Goal: Information Seeking & Learning: Compare options

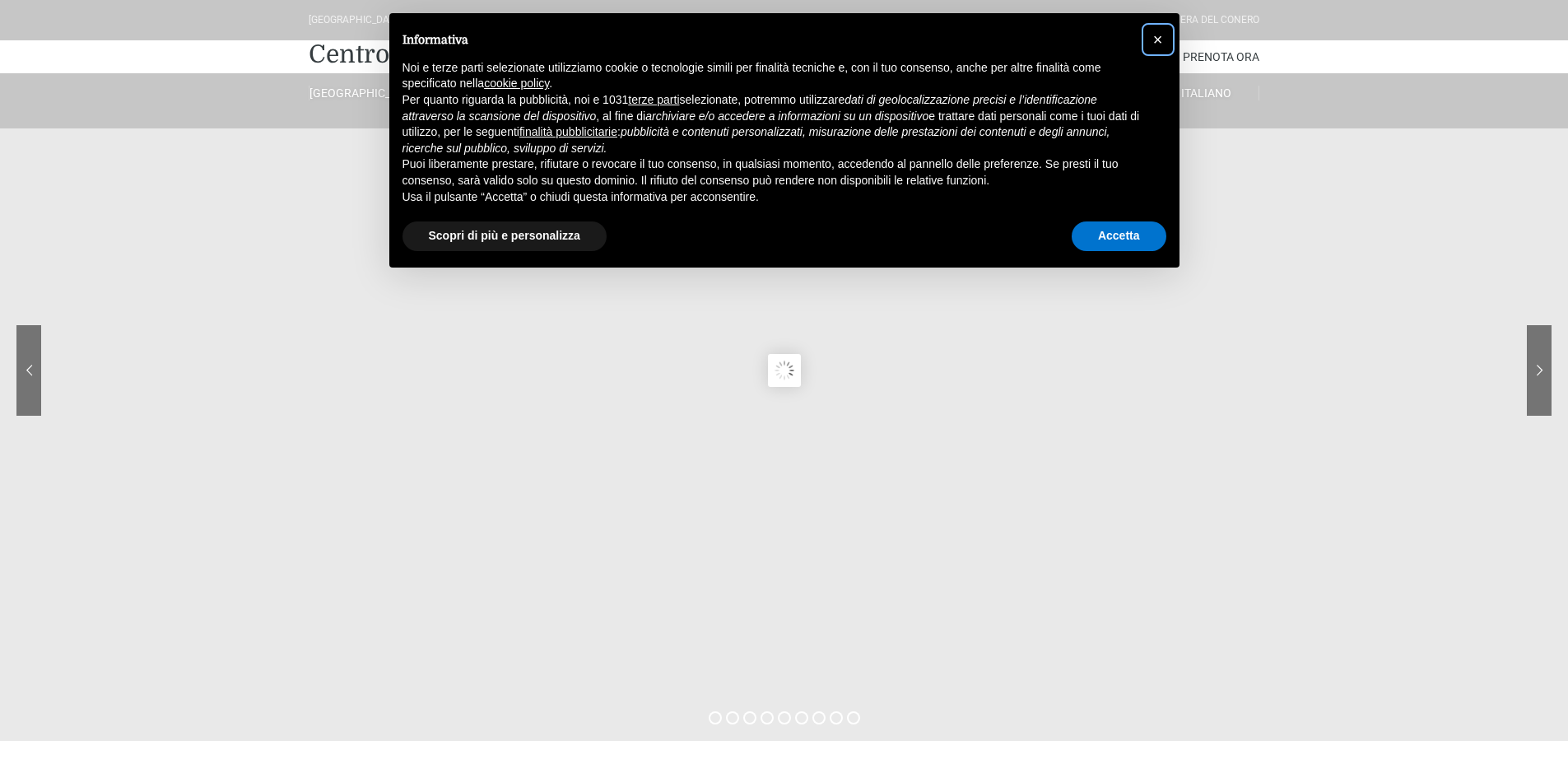
click at [1156, 41] on span "×" at bounding box center [1158, 40] width 10 height 19
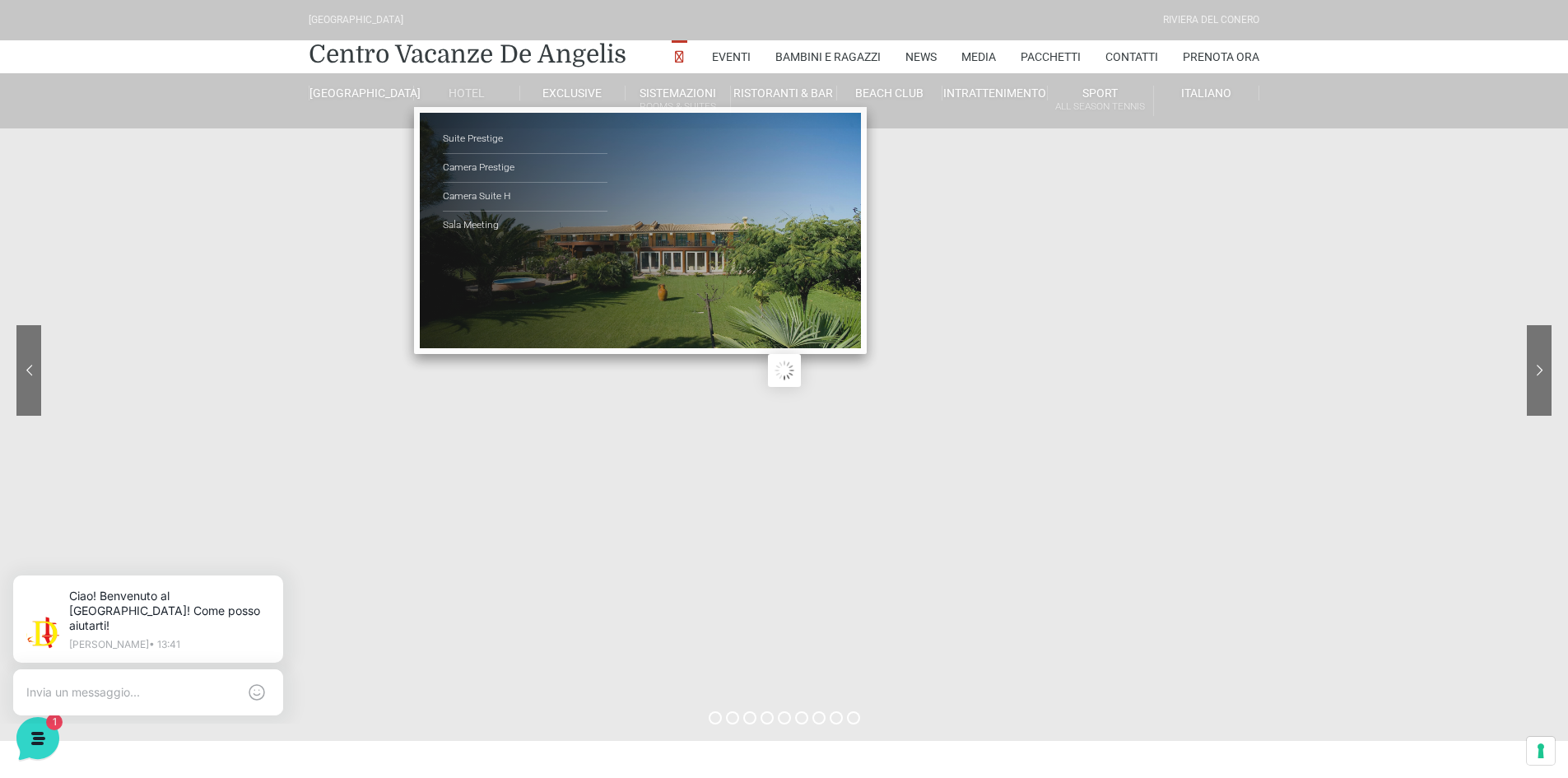
click at [473, 92] on link "Hotel" at bounding box center [466, 93] width 105 height 15
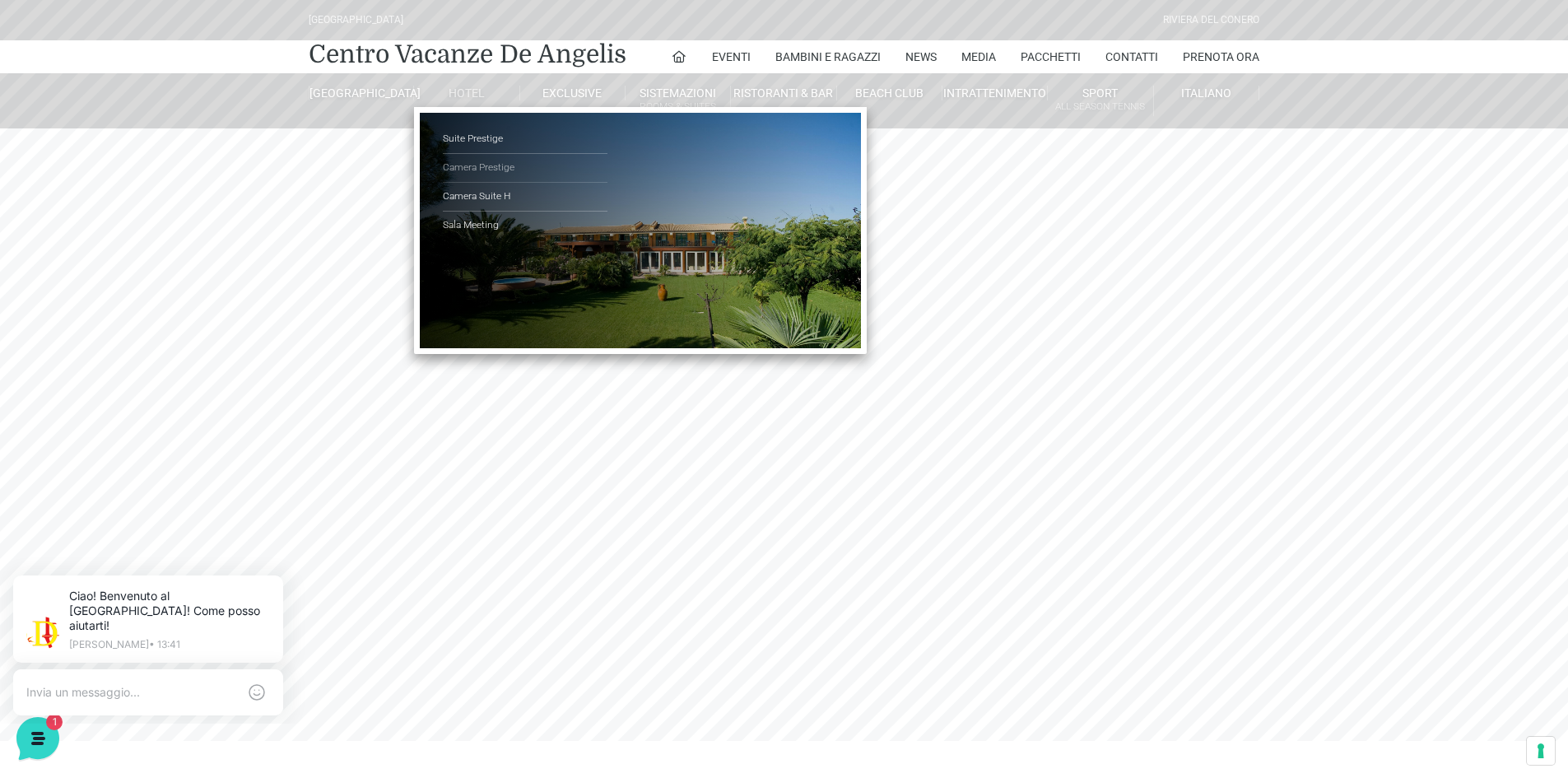
click at [471, 169] on link "Camera Prestige" at bounding box center [525, 168] width 165 height 29
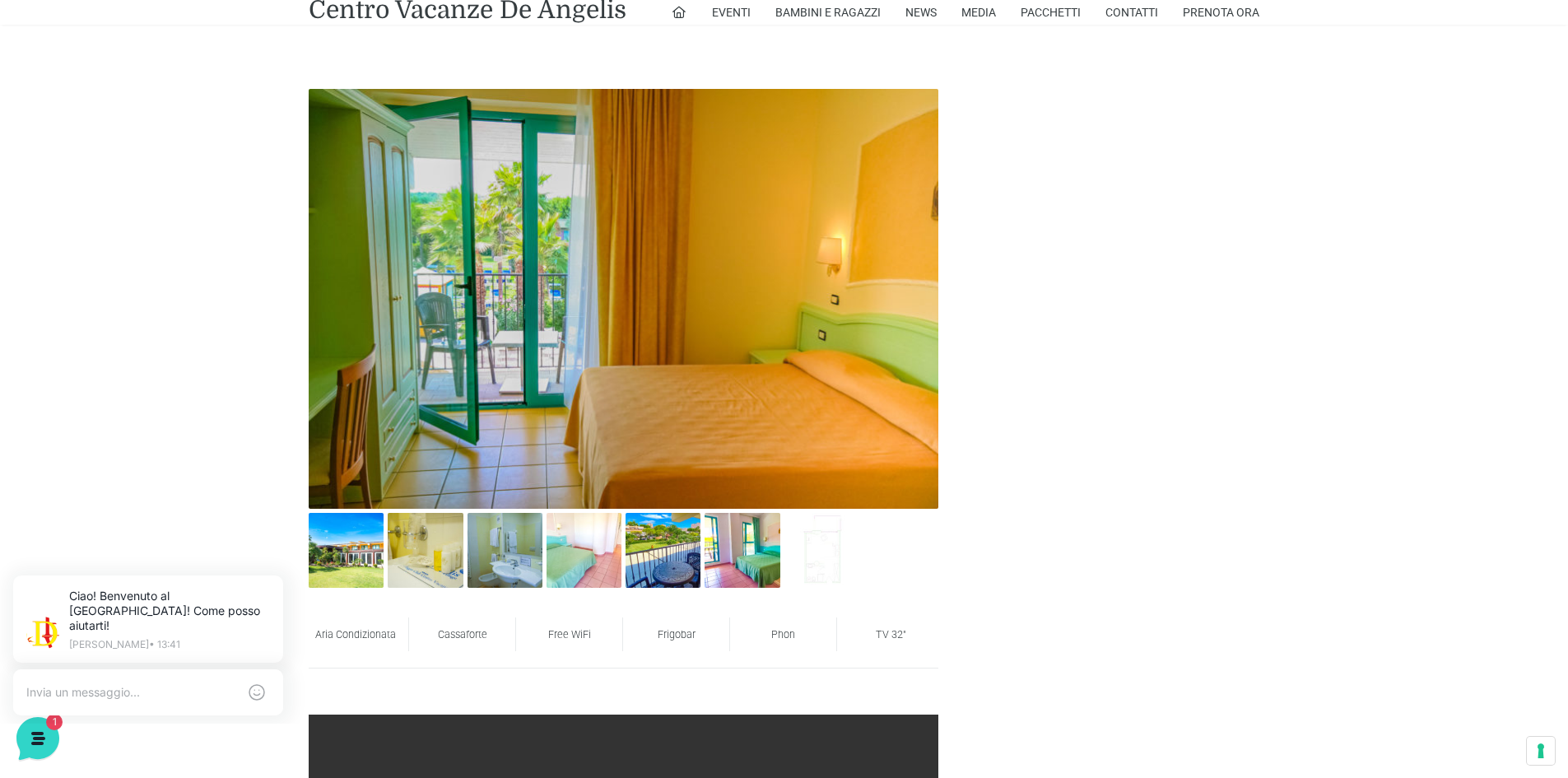
scroll to position [576, 0]
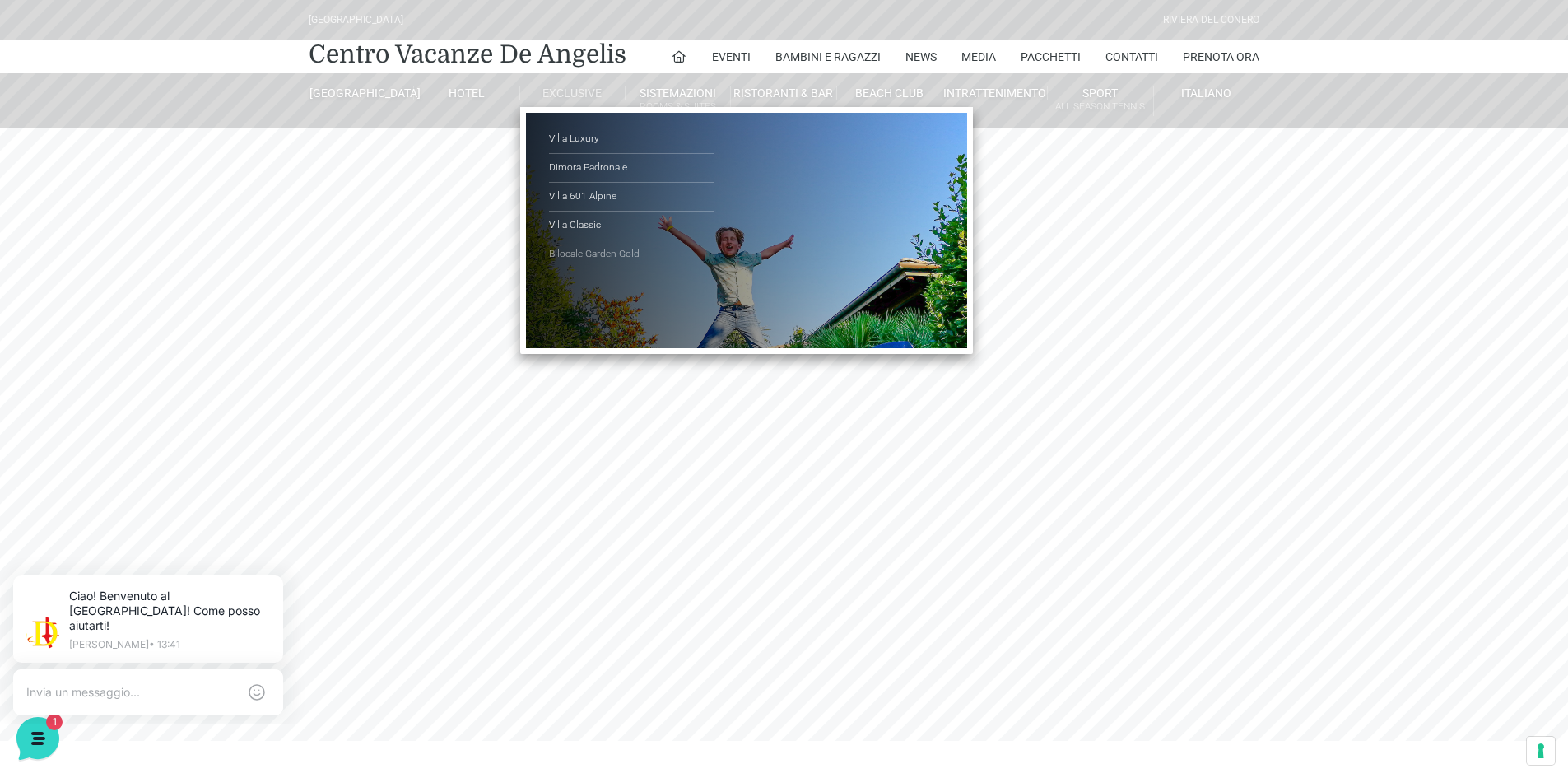
click at [576, 244] on link "Bilocale Garden Gold" at bounding box center [631, 254] width 165 height 28
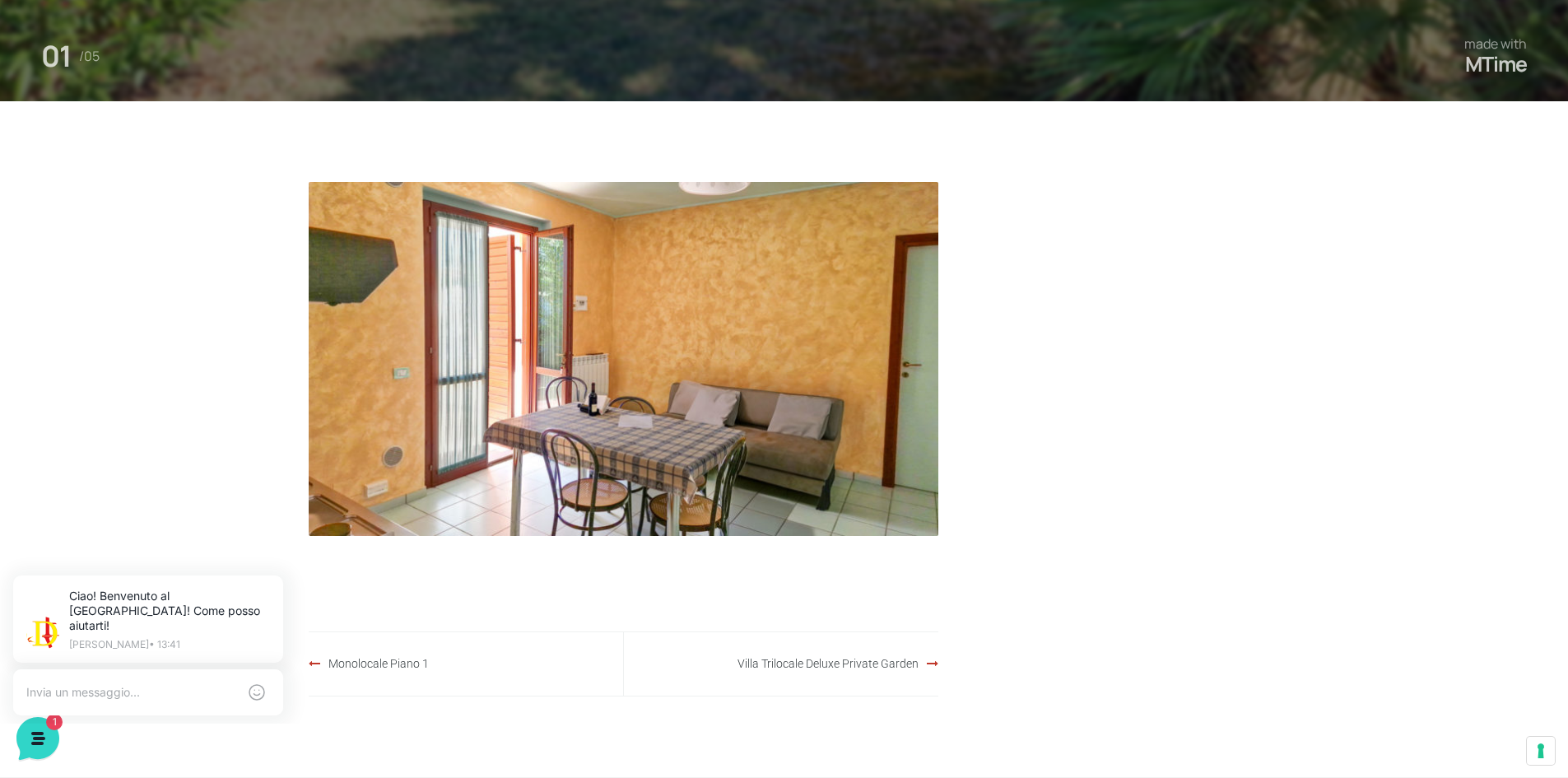
scroll to position [823, 0]
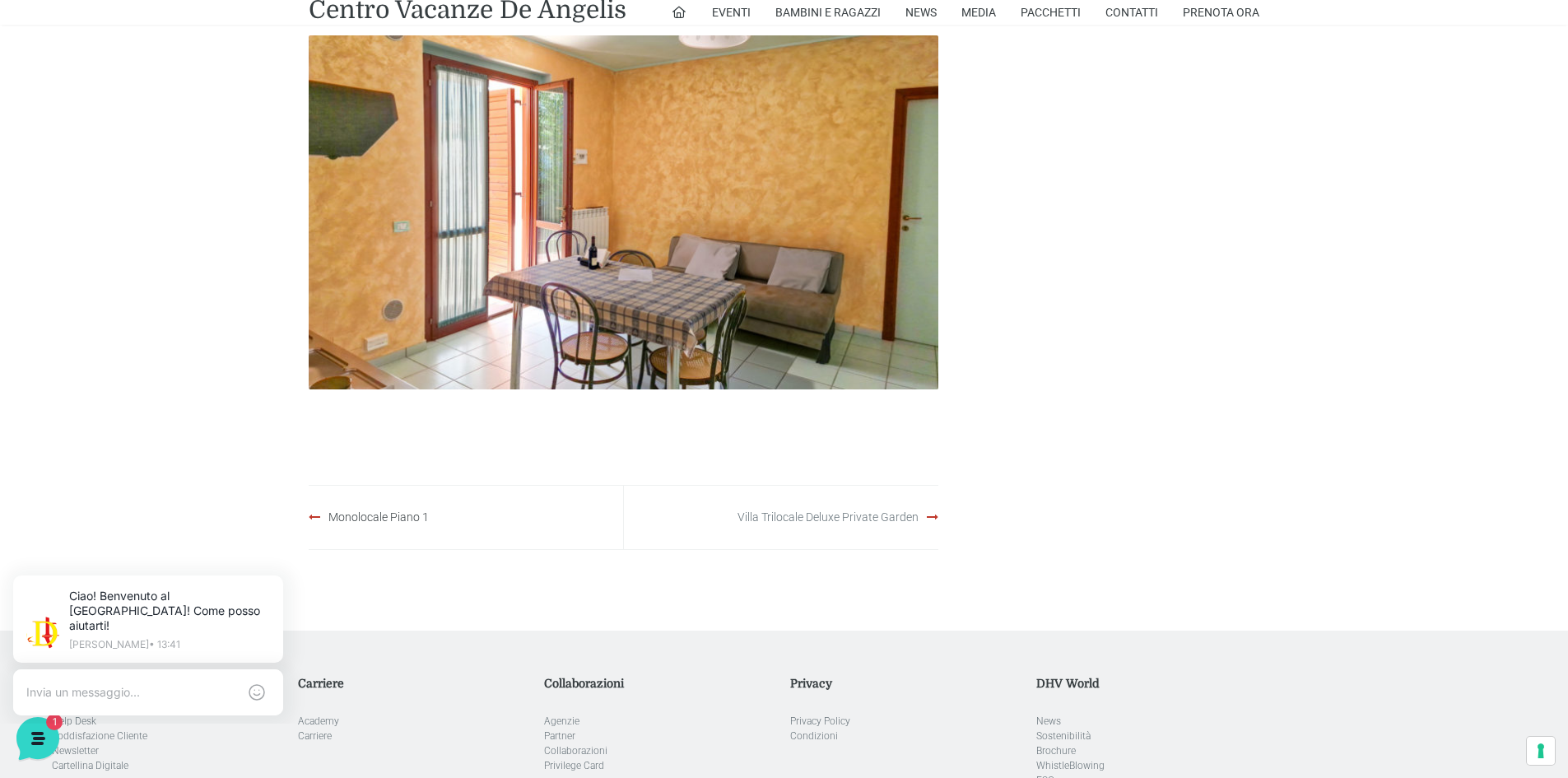
click at [771, 512] on link "Villa Trilocale Deluxe Private Garden" at bounding box center [828, 516] width 181 height 13
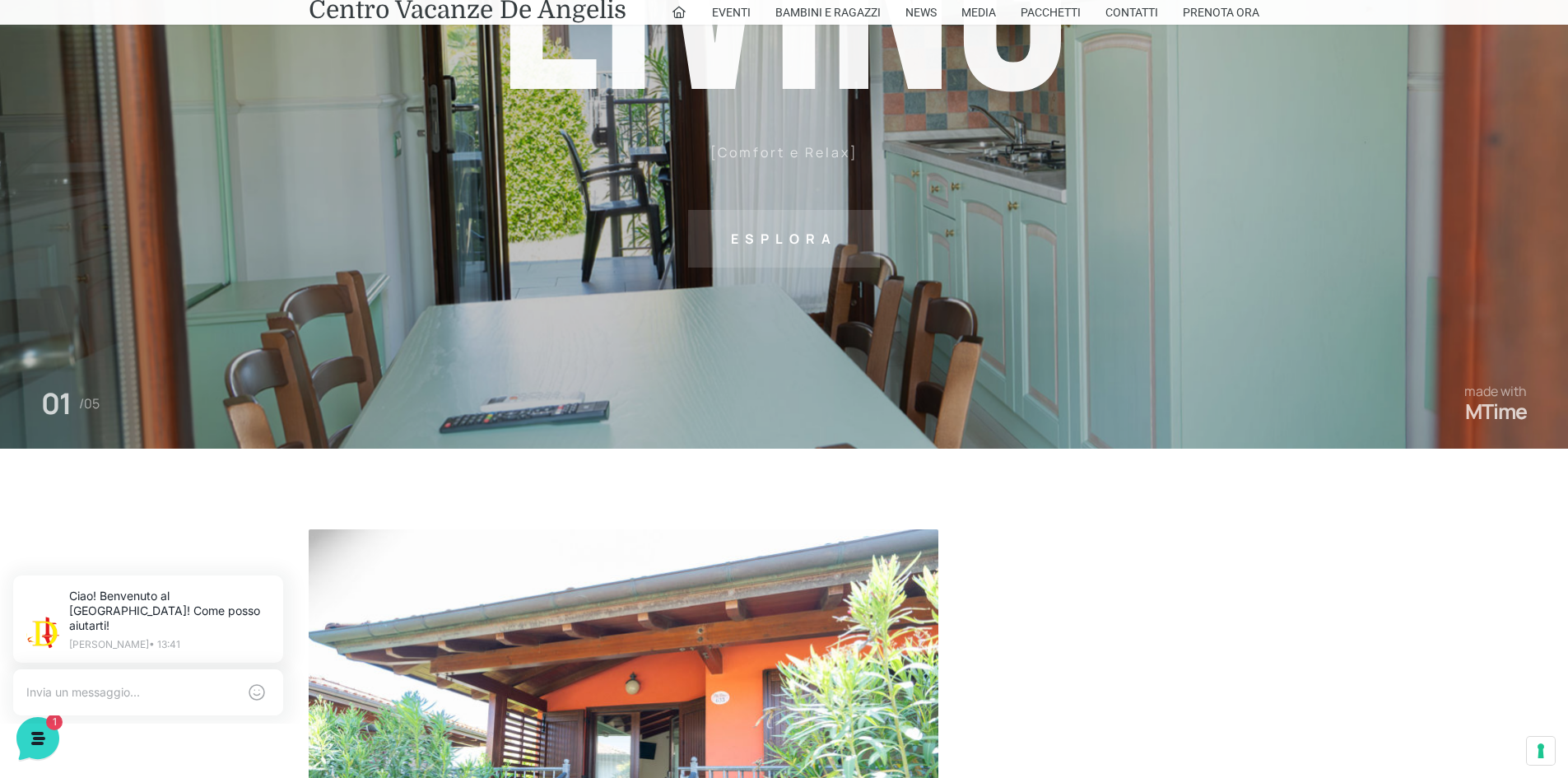
click at [780, 246] on sr7-txt "Esplora" at bounding box center [784, 238] width 191 height 57
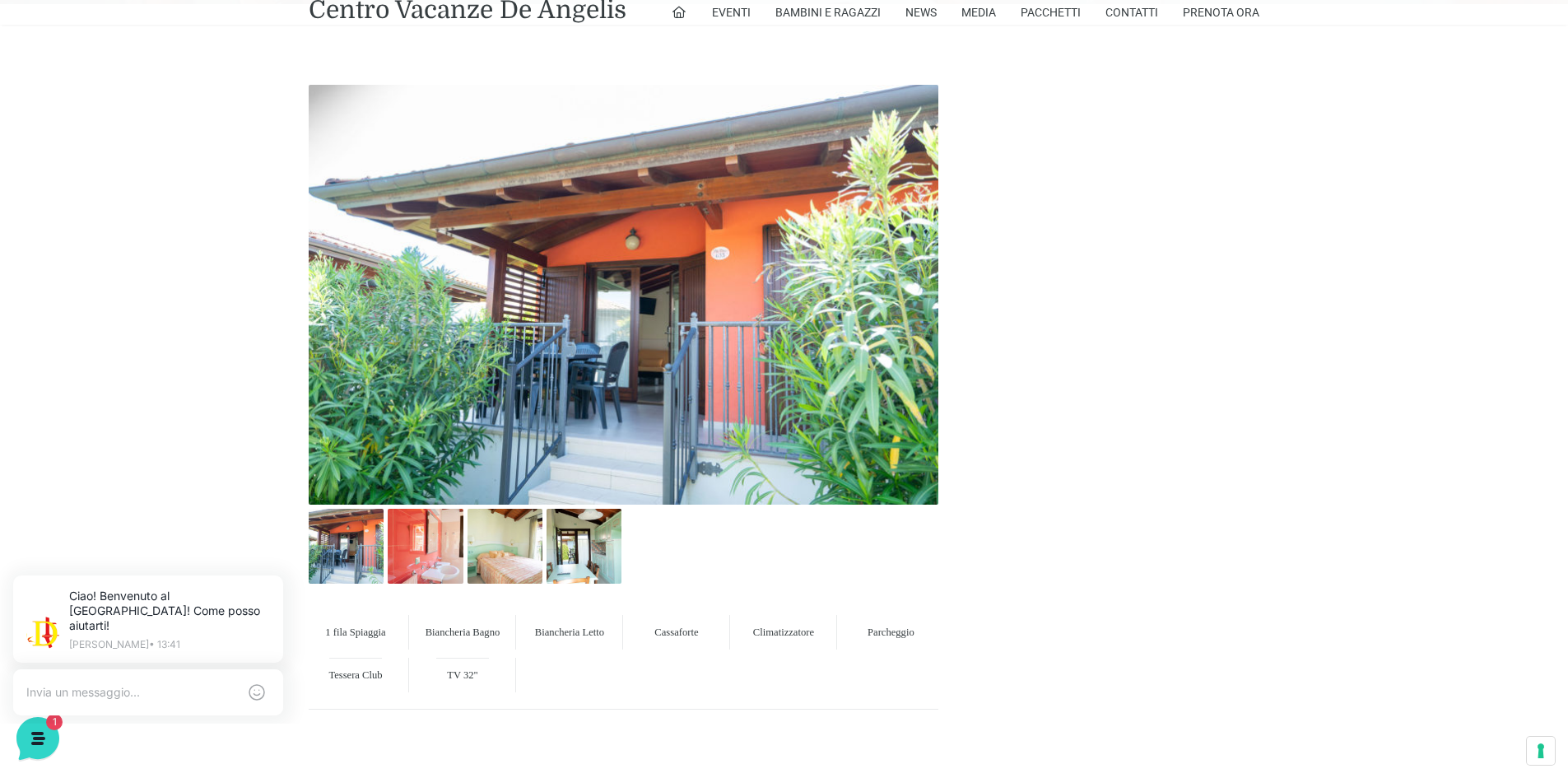
scroll to position [778, 0]
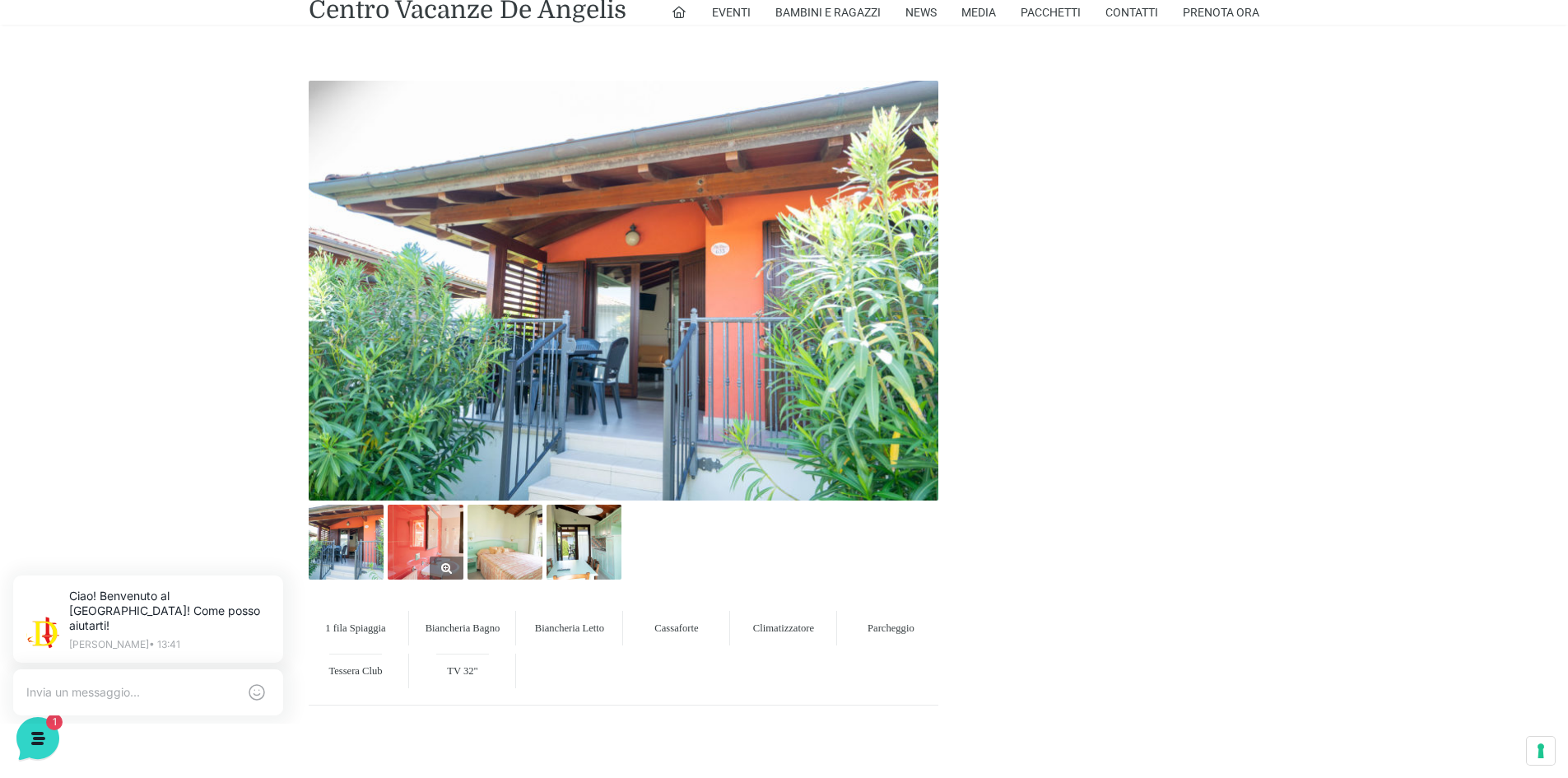
click at [450, 572] on link at bounding box center [424, 542] width 75 height 75
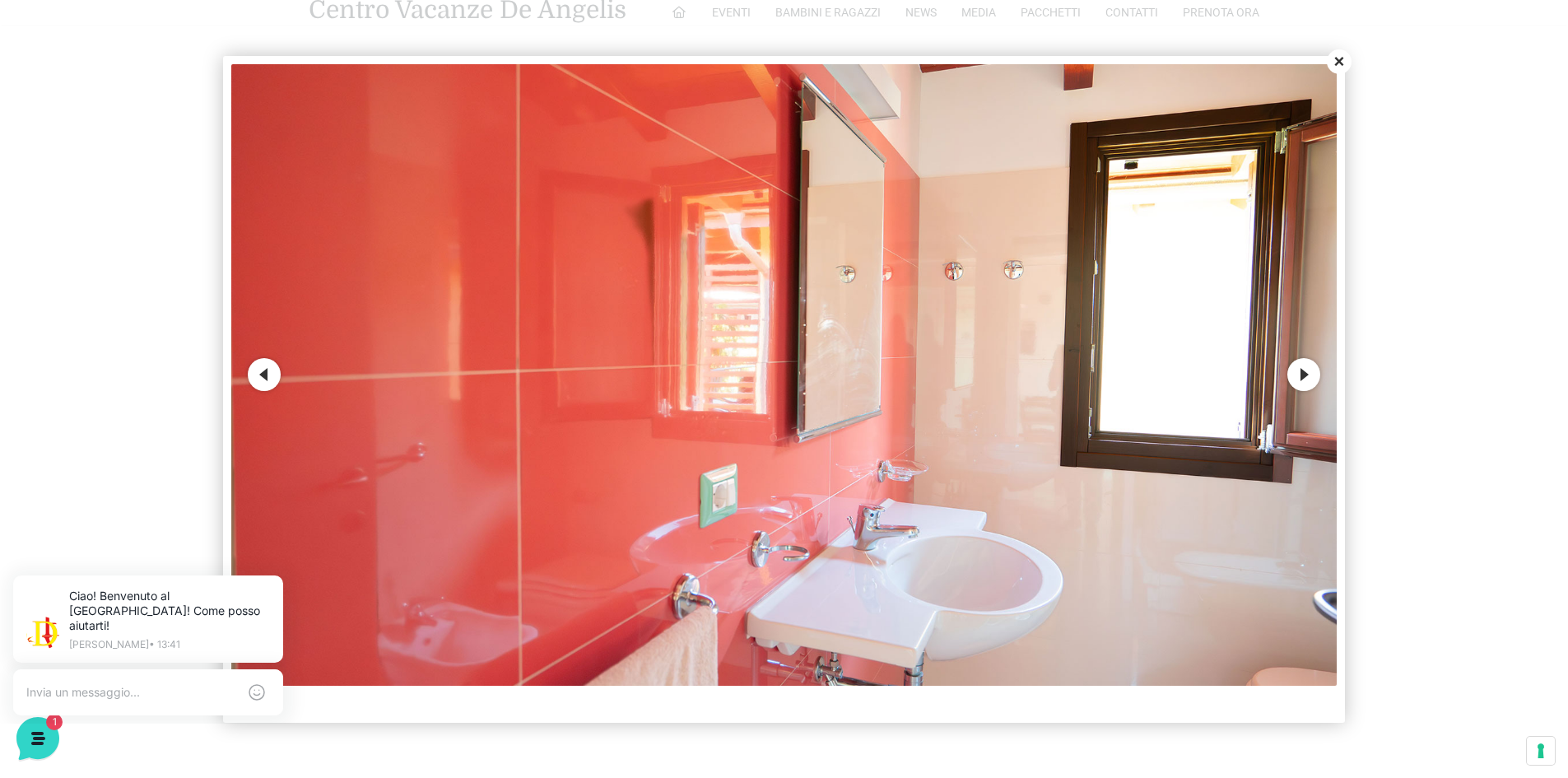
click at [1304, 385] on button "Next" at bounding box center [1303, 374] width 33 height 33
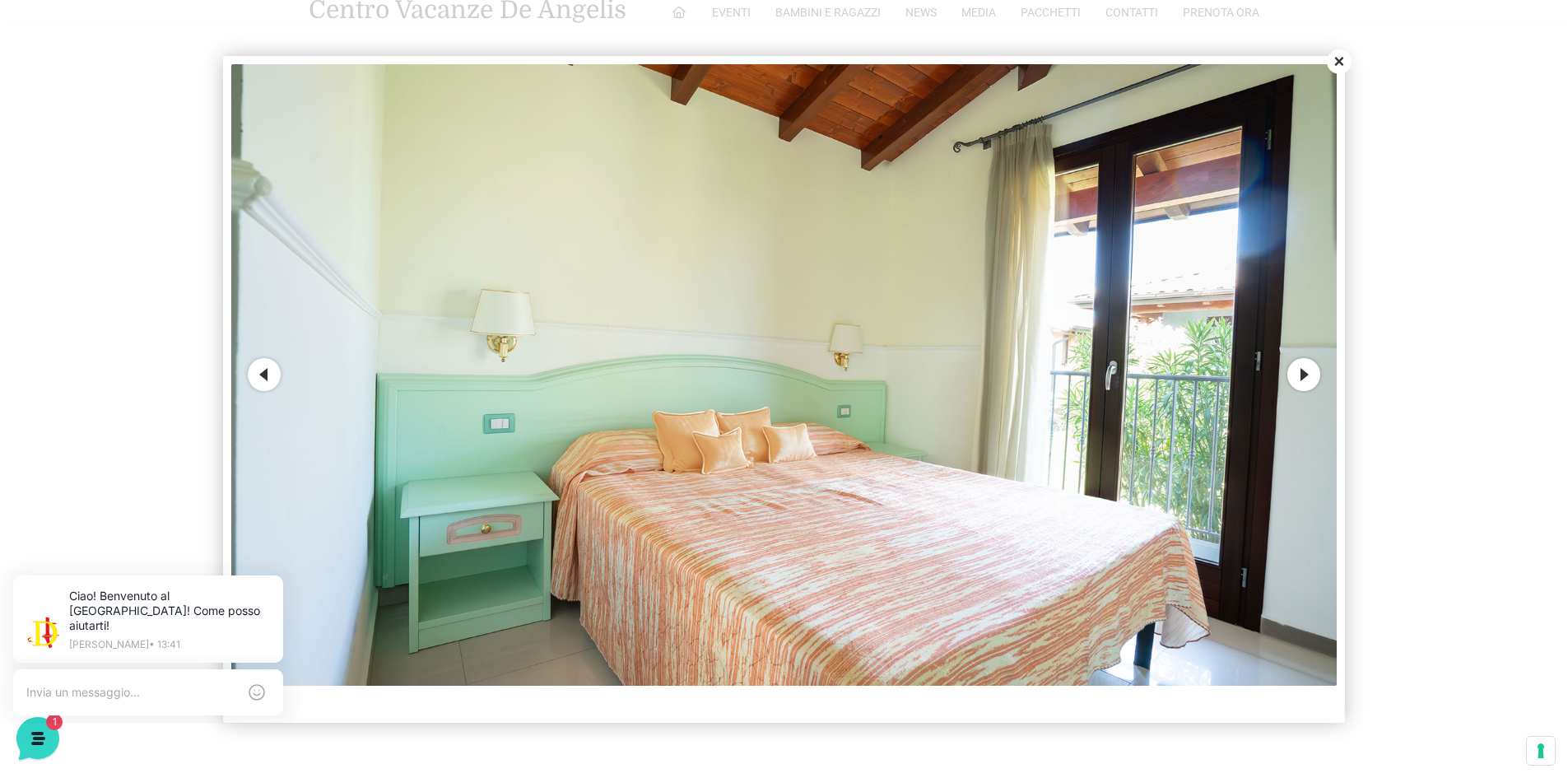
click at [1304, 385] on button "Next" at bounding box center [1303, 374] width 33 height 33
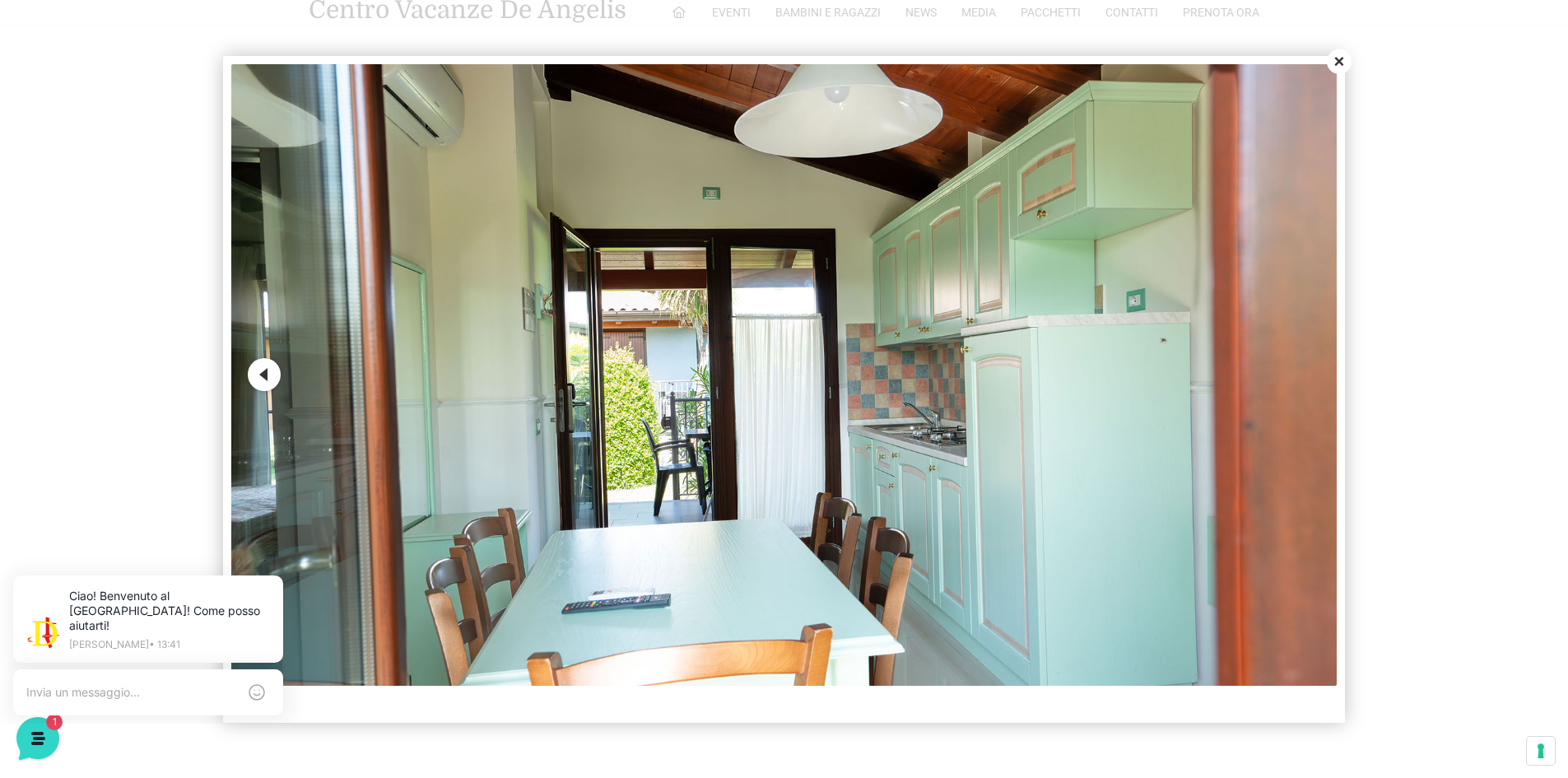
click at [1304, 385] on img at bounding box center [784, 375] width 1107 height 622
click at [1333, 61] on button "Close" at bounding box center [1339, 62] width 25 height 25
